Goal: Transaction & Acquisition: Download file/media

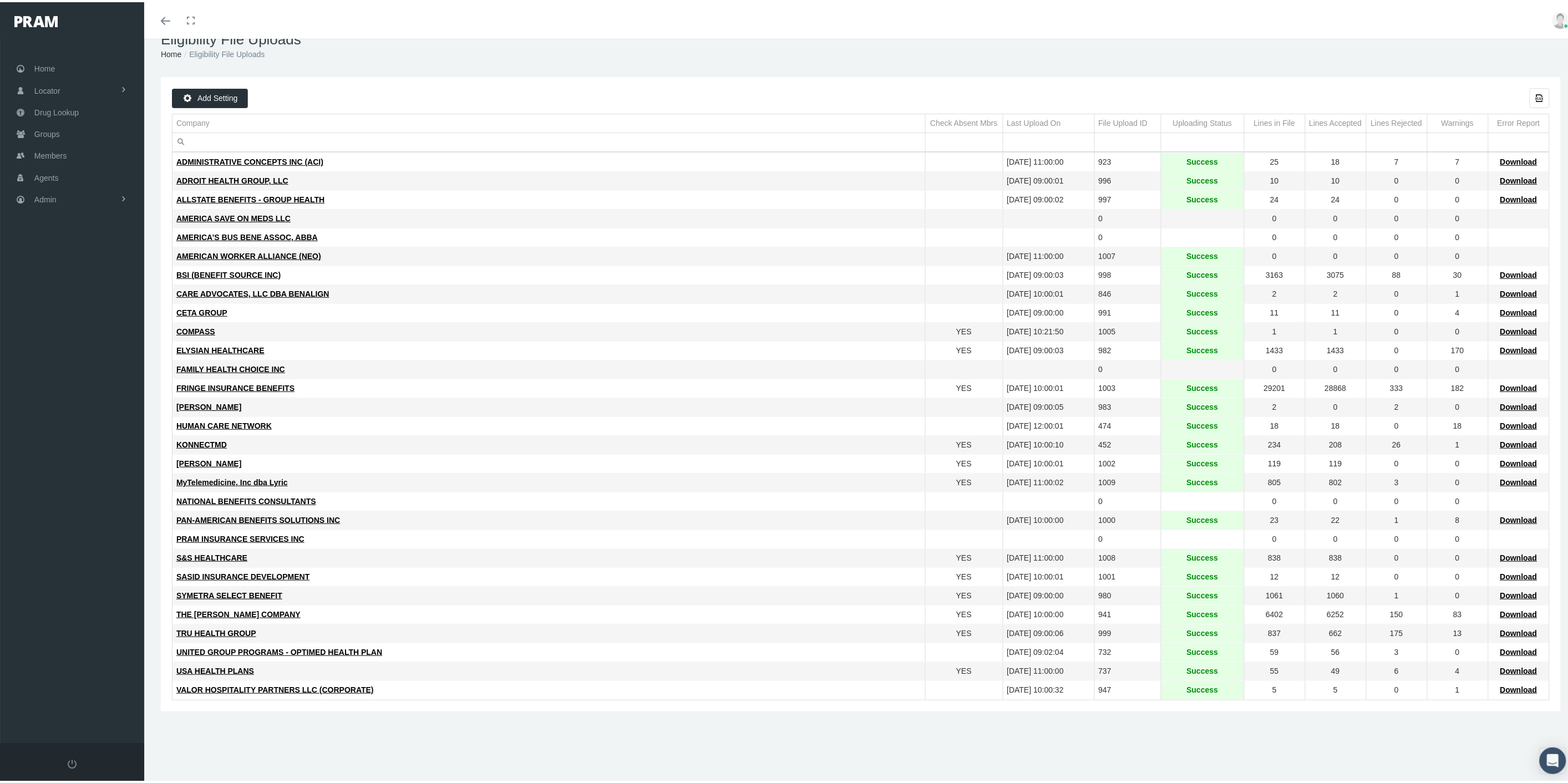
scroll to position [24, 0]
drag, startPoint x: 63, startPoint y: 70, endPoint x: 99, endPoint y: 175, distance: 111.0
click at [63, 70] on link "Home" at bounding box center [72, 66] width 144 height 22
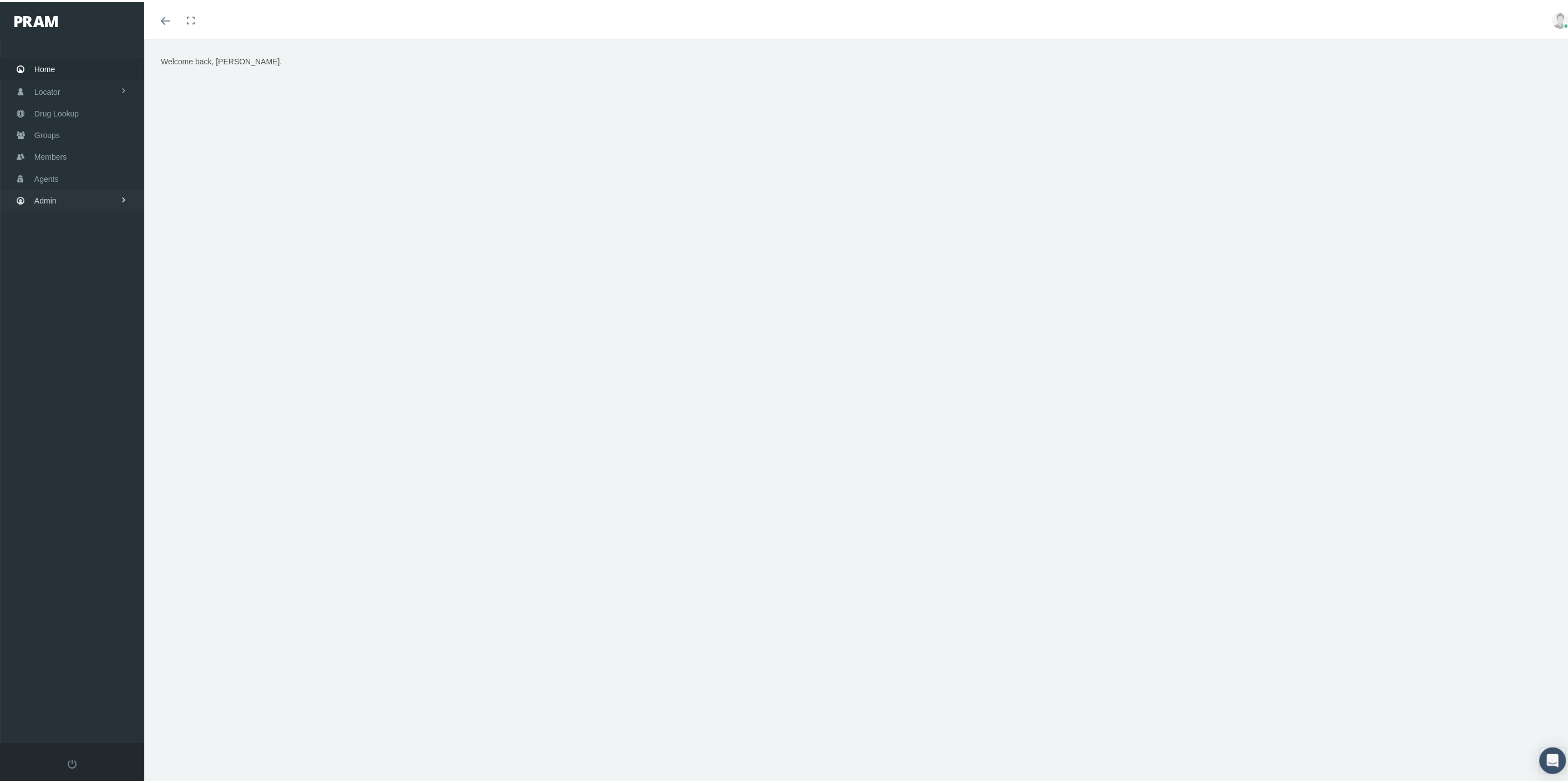
click at [59, 200] on link "Admin" at bounding box center [72, 198] width 144 height 22
click at [68, 458] on span "Settings" at bounding box center [60, 467] width 28 height 19
click at [93, 617] on span "Mail Merge Templates" at bounding box center [81, 626] width 76 height 19
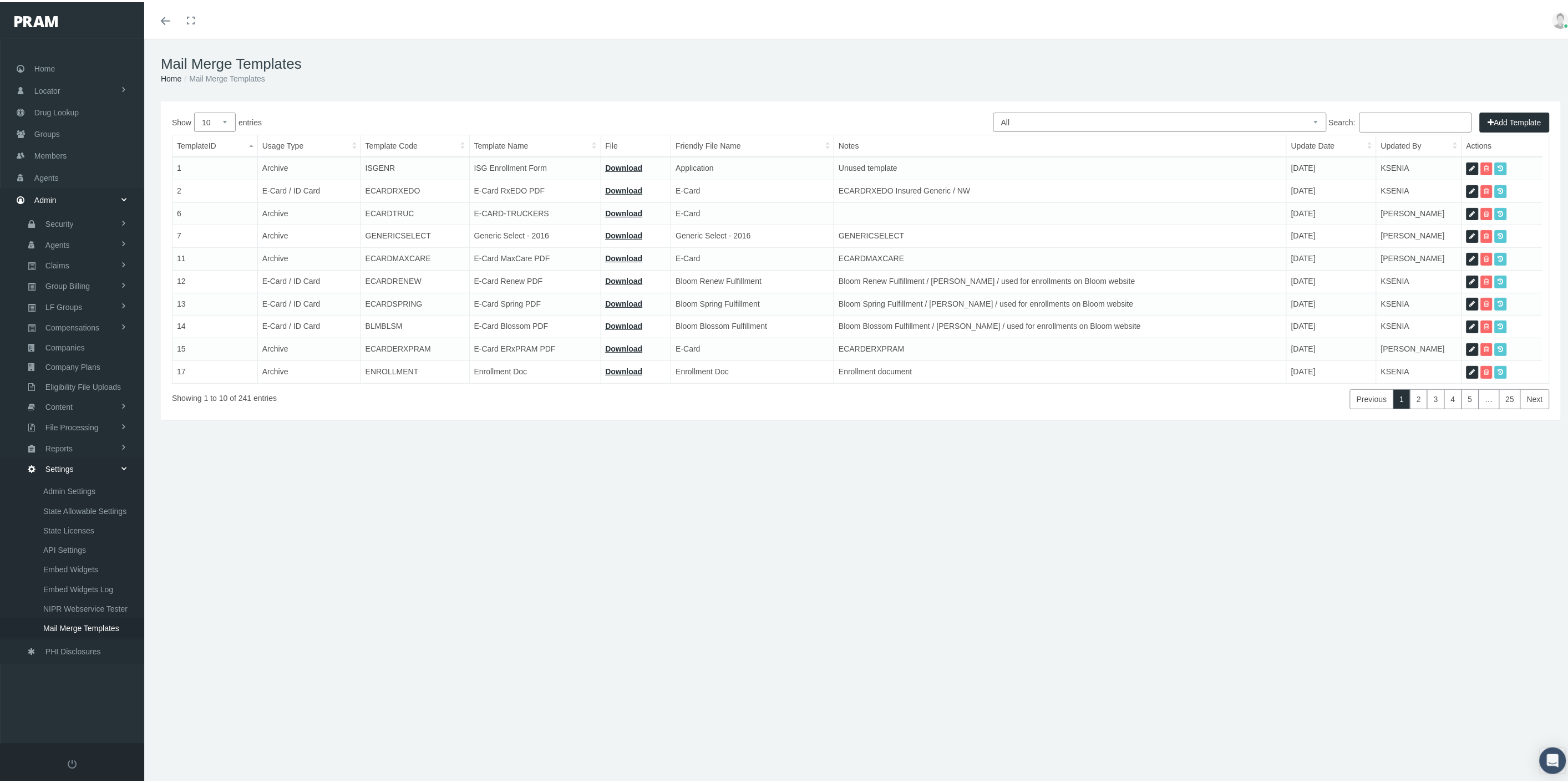
click at [1041, 123] on select "All Members Agents Onboarding Prospects Group Policy Related Remittances Formul…" at bounding box center [1160, 120] width 334 height 19
select select "2"
click at [993, 110] on select "All Members Agents Onboarding Prospects Group Policy Related Remittances Formul…" at bounding box center [1160, 120] width 334 height 19
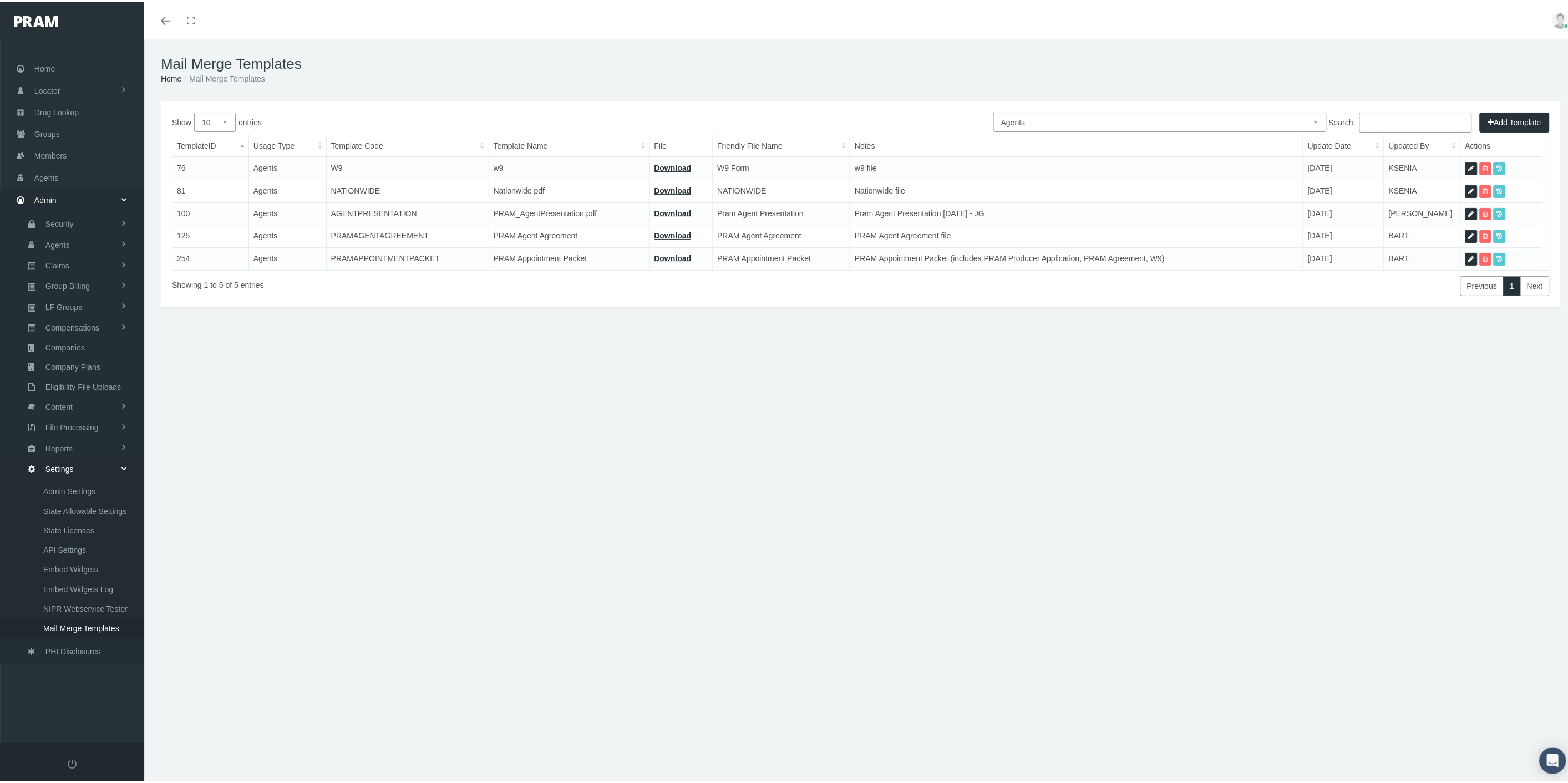
click at [671, 234] on link "Download" at bounding box center [673, 233] width 37 height 9
